Goal: Task Accomplishment & Management: Manage account settings

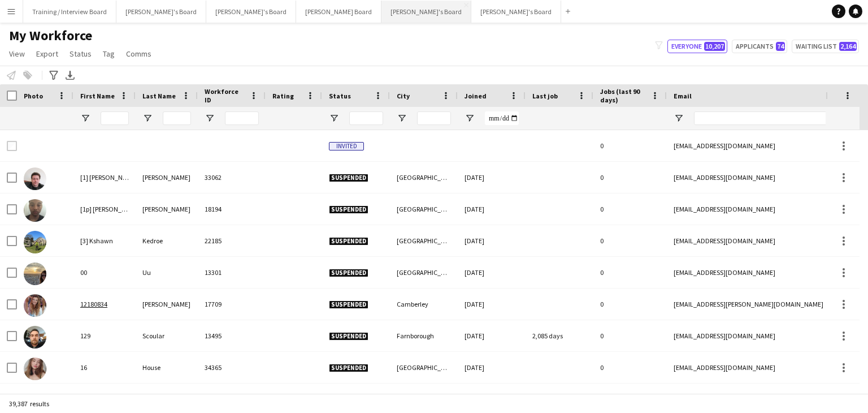
click at [381, 14] on button "Jakub's Board Close" at bounding box center [426, 12] width 90 height 22
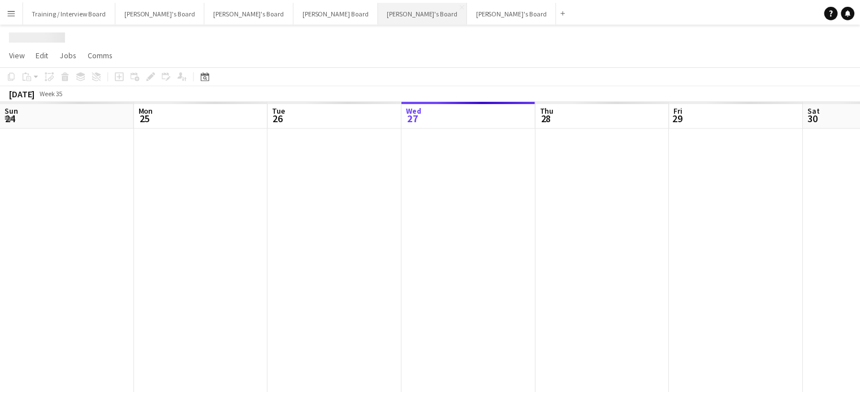
scroll to position [0, 270]
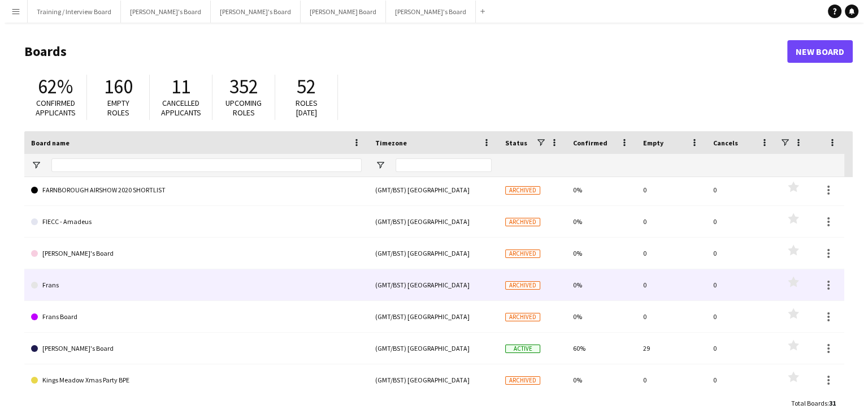
scroll to position [452, 0]
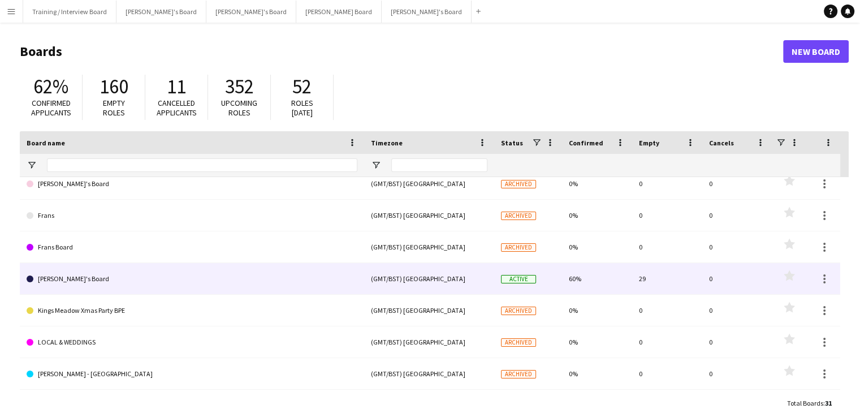
click at [106, 285] on link "[PERSON_NAME]'s Board" at bounding box center [192, 279] width 331 height 32
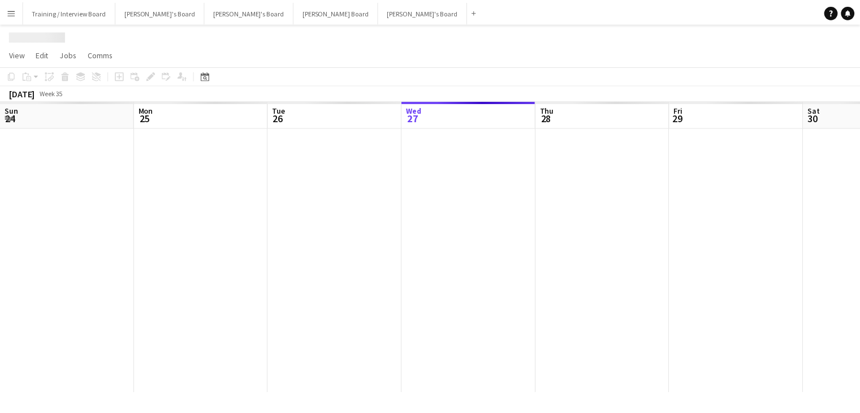
scroll to position [0, 270]
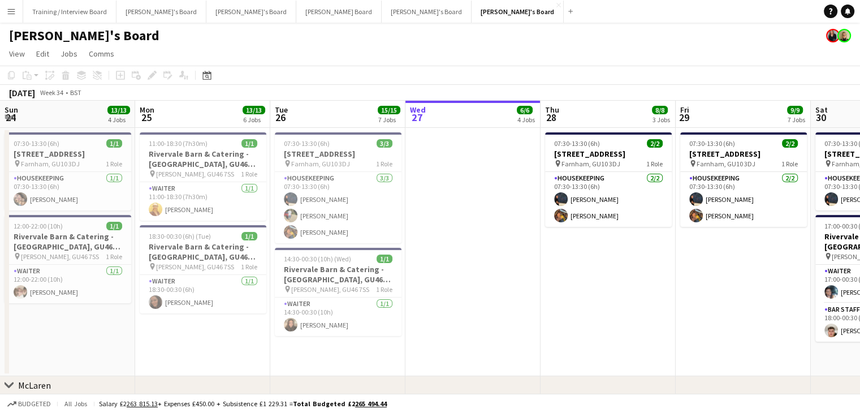
drag, startPoint x: 183, startPoint y: 118, endPoint x: 320, endPoint y: 120, distance: 137.3
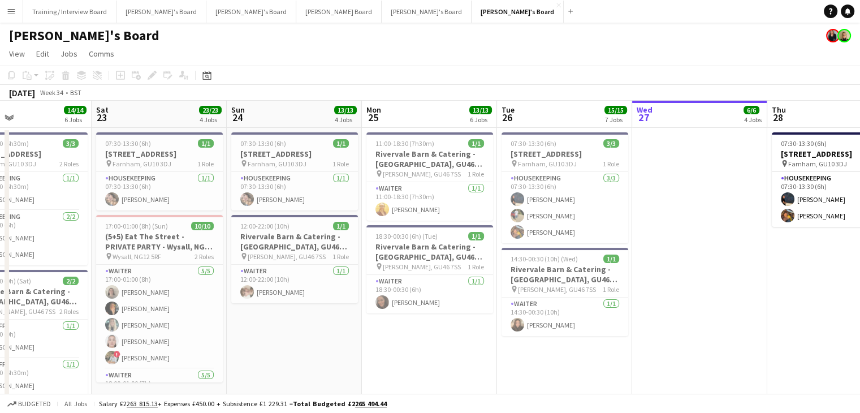
drag, startPoint x: 428, startPoint y: 112, endPoint x: 448, endPoint y: 111, distance: 19.3
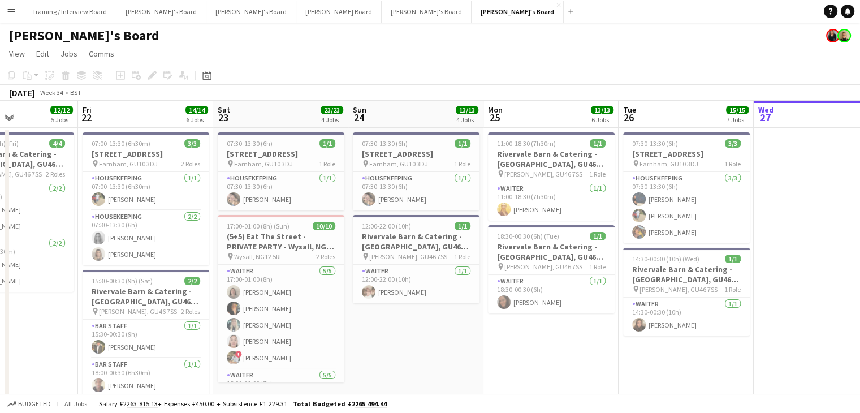
drag, startPoint x: 274, startPoint y: 110, endPoint x: 285, endPoint y: 110, distance: 11.3
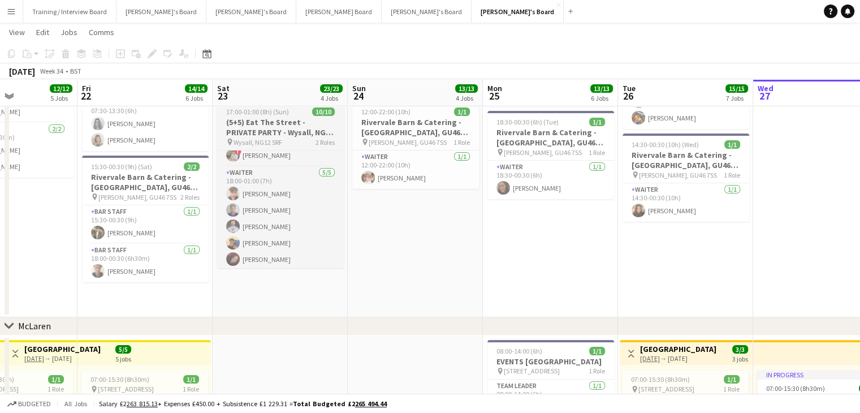
scroll to position [88, 0]
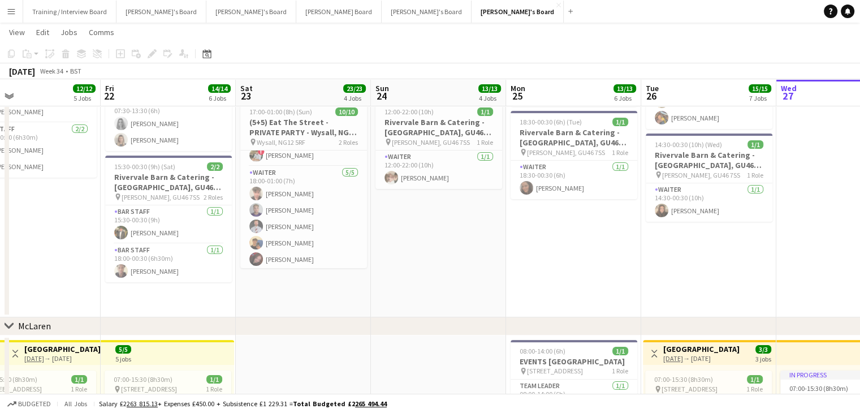
drag, startPoint x: 336, startPoint y: 233, endPoint x: 364, endPoint y: 210, distance: 36.1
click at [336, 233] on app-card-role "Waiter [DATE] 18:00-01:00 (7h) [PERSON_NAME] [PERSON_NAME] [PERSON_NAME] [PERSO…" at bounding box center [303, 218] width 127 height 104
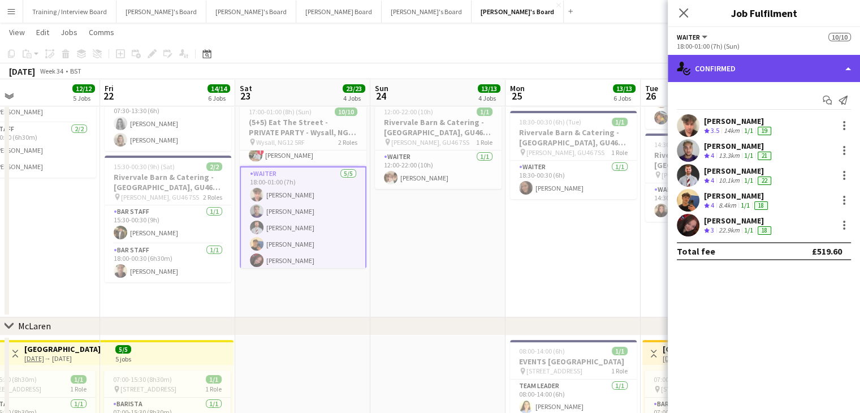
click at [784, 71] on div "single-neutral-actions-check-2 Confirmed" at bounding box center [763, 68] width 192 height 27
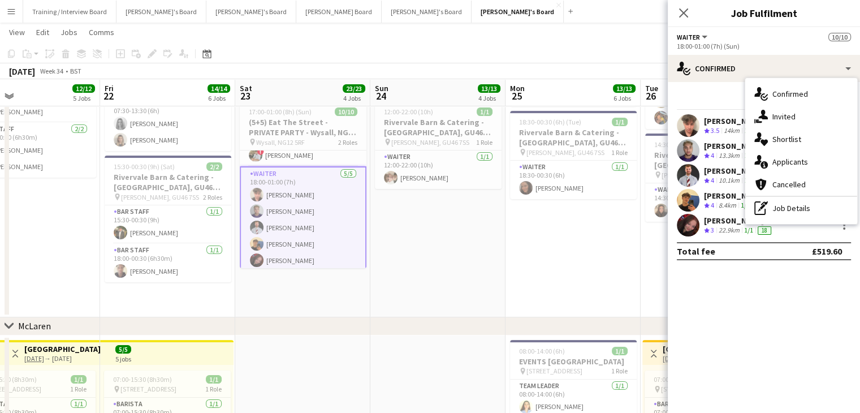
click at [798, 186] on div "cancellation Cancelled" at bounding box center [801, 184] width 112 height 23
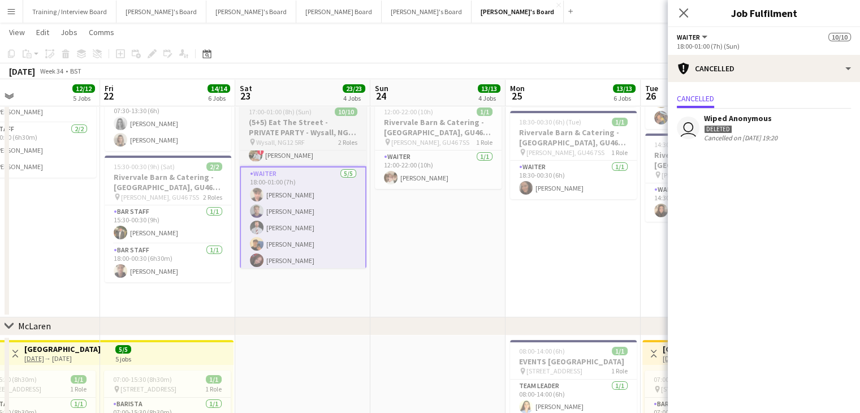
scroll to position [0, 0]
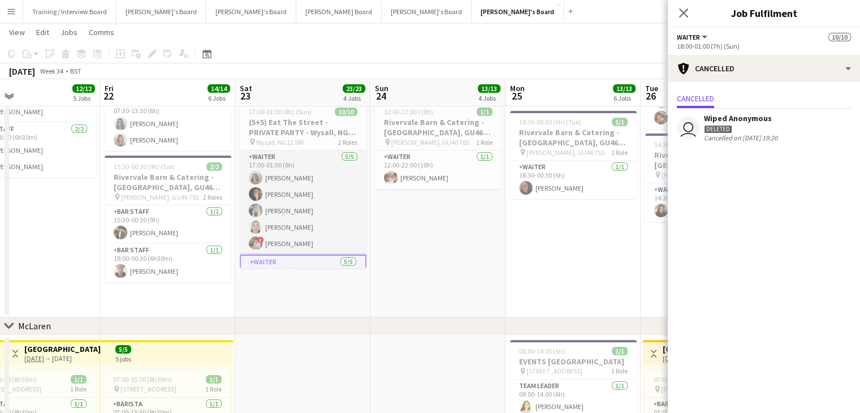
click at [321, 202] on app-card-role "Waiter [DATE] 17:00-01:00 (8h) [PERSON_NAME] [PERSON_NAME] [PERSON_NAME] [PERSO…" at bounding box center [303, 202] width 127 height 104
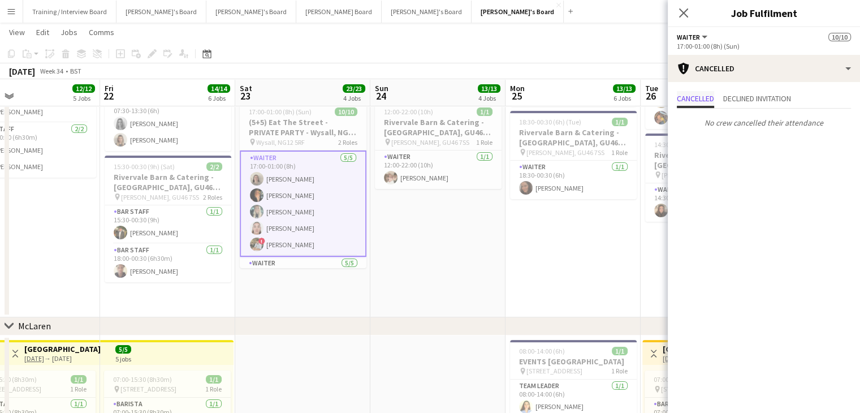
drag, startPoint x: 753, startPoint y: 102, endPoint x: 686, endPoint y: 106, distance: 66.8
click at [752, 102] on span "Declined invitation" at bounding box center [757, 98] width 68 height 8
click at [690, 99] on span "Cancelled" at bounding box center [695, 98] width 37 height 8
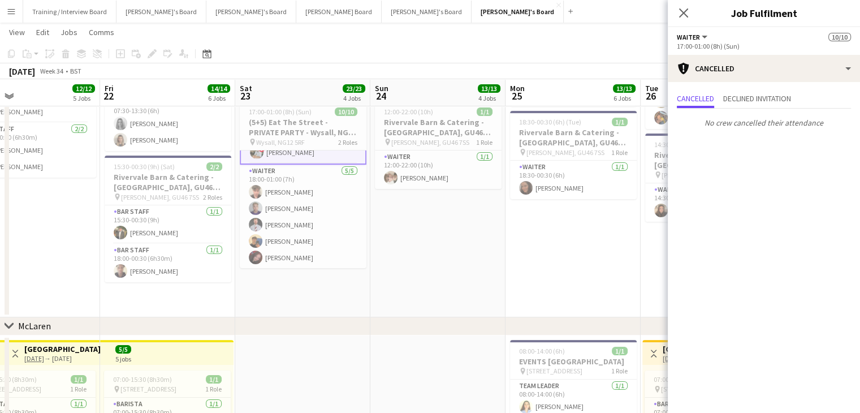
drag, startPoint x: 261, startPoint y: 235, endPoint x: 305, endPoint y: 233, distance: 44.1
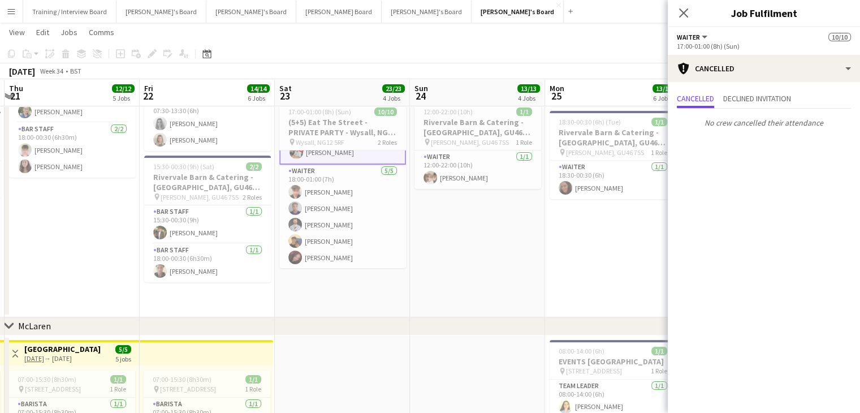
drag, startPoint x: 318, startPoint y: 232, endPoint x: 479, endPoint y: 239, distance: 160.7
click at [319, 232] on app-card-role "Waiter [DATE] 18:00-01:00 (7h) [PERSON_NAME] [PERSON_NAME] [PERSON_NAME] [PERSO…" at bounding box center [342, 216] width 127 height 104
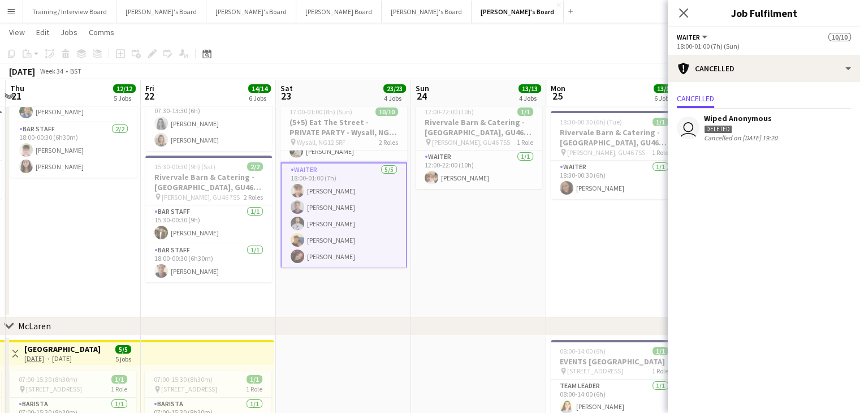
scroll to position [91, 0]
click at [588, 50] on app-toolbar "Copy Paste Paste Ctrl+V Paste with crew Ctrl+Shift+V Paste linked Job [GEOGRAPH…" at bounding box center [430, 53] width 860 height 19
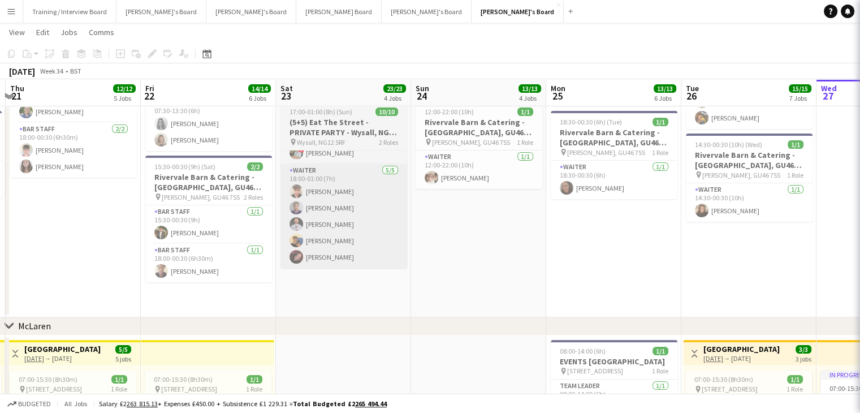
scroll to position [90, 0]
click at [346, 234] on app-card-role "Waiter [DATE] 18:00-01:00 (7h) [PERSON_NAME] [PERSON_NAME] [PERSON_NAME] [PERSO…" at bounding box center [343, 216] width 127 height 104
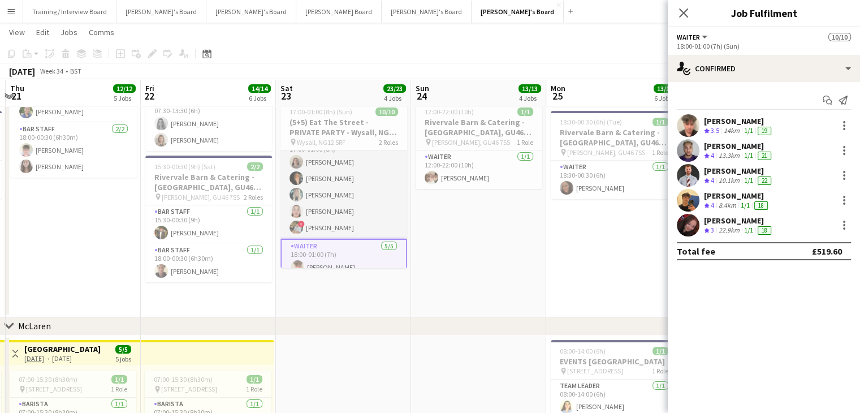
click at [339, 229] on app-card-role "Waiter [DATE] 17:00-01:00 (8h) [PERSON_NAME] [PERSON_NAME] [PERSON_NAME] [PERSO…" at bounding box center [343, 187] width 127 height 104
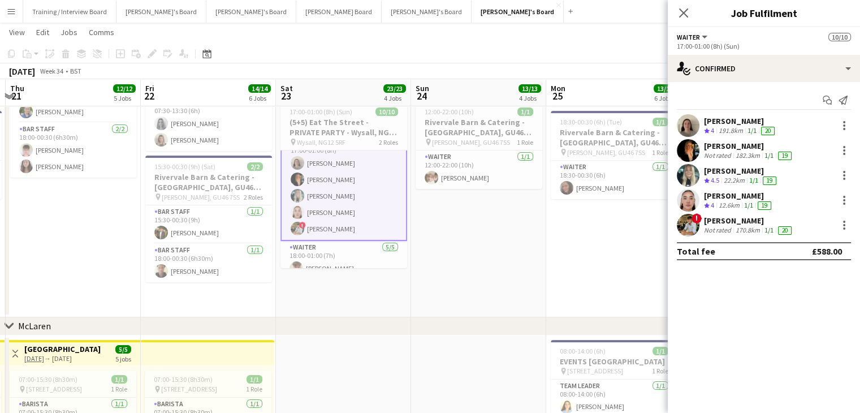
scroll to position [16, 0]
click at [844, 227] on div at bounding box center [844, 228] width 2 height 2
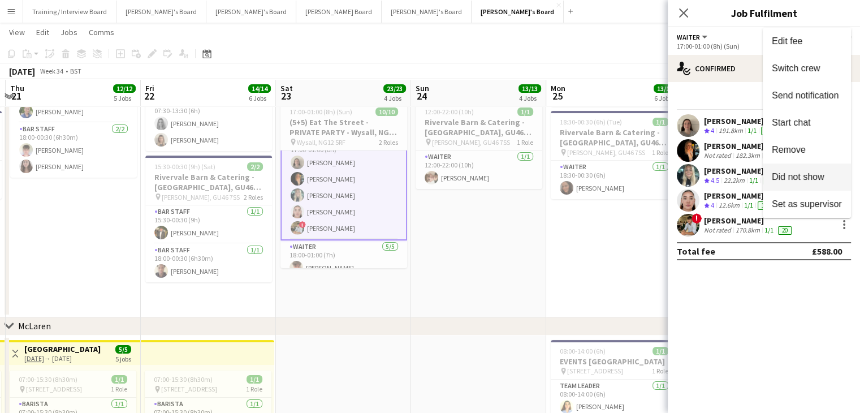
click at [804, 180] on span "Did not show" at bounding box center [797, 177] width 53 height 10
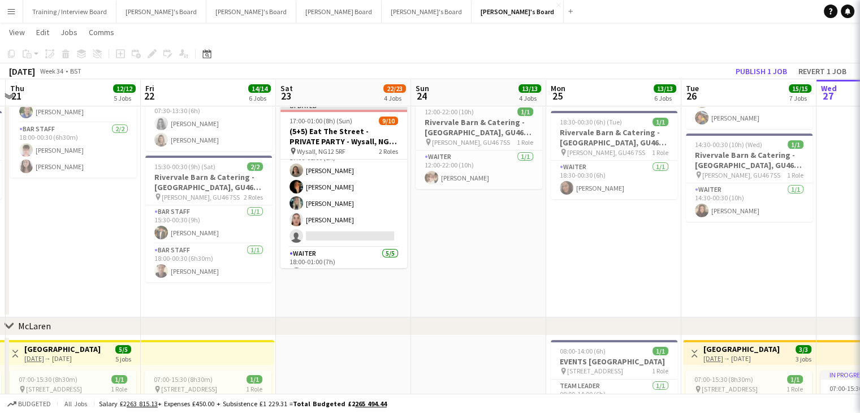
scroll to position [16, 0]
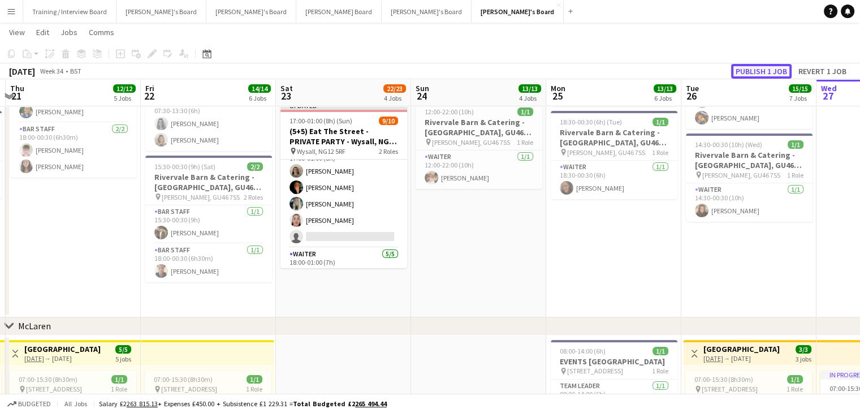
drag, startPoint x: 783, startPoint y: 69, endPoint x: 641, endPoint y: 96, distance: 144.4
click at [782, 69] on button "Publish 1 job" at bounding box center [761, 71] width 60 height 15
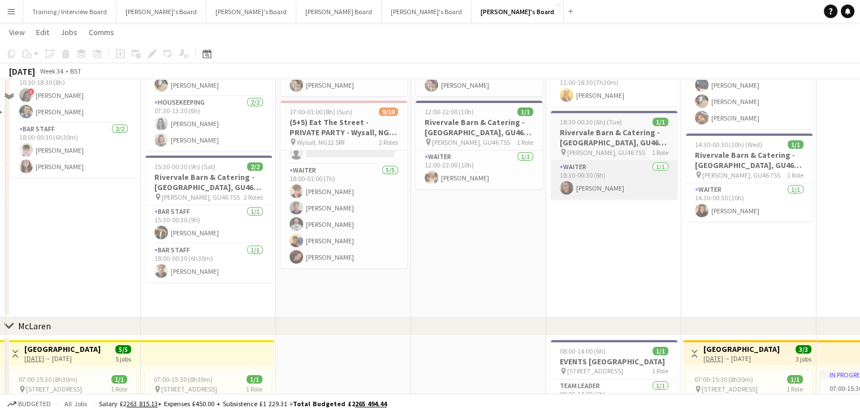
scroll to position [0, 0]
